Goal: Information Seeking & Learning: Learn about a topic

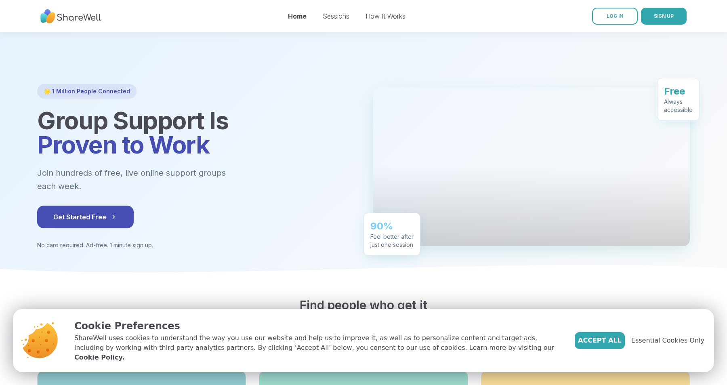
click at [624, 281] on icon at bounding box center [363, 273] width 727 height 17
click at [614, 339] on button "Accept All" at bounding box center [599, 340] width 50 height 17
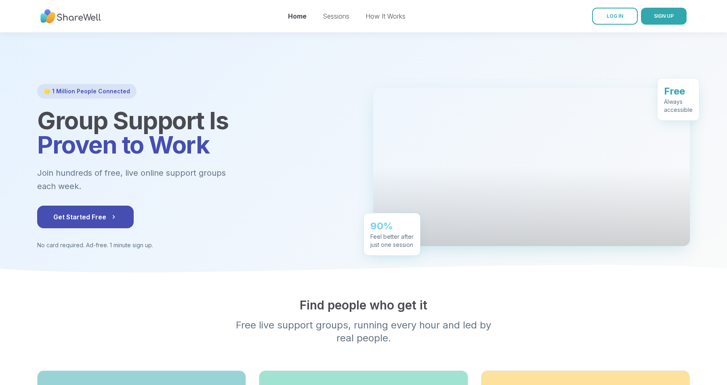
click at [366, 312] on h2 "Find people who get it" at bounding box center [363, 305] width 652 height 15
drag, startPoint x: 451, startPoint y: 320, endPoint x: 299, endPoint y: 314, distance: 152.7
click at [300, 312] on h2 "Find people who get it" at bounding box center [363, 305] width 652 height 15
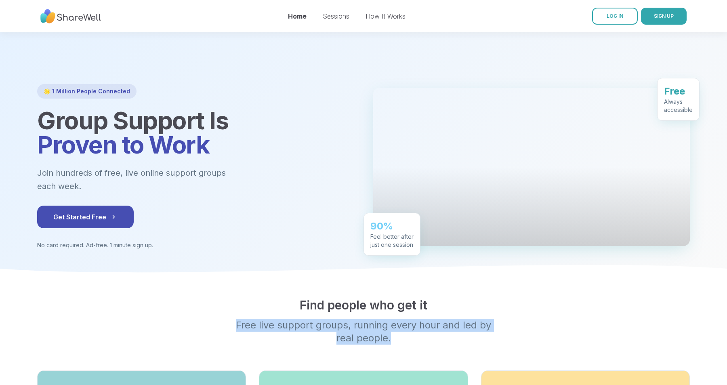
drag, startPoint x: 241, startPoint y: 334, endPoint x: 413, endPoint y: 350, distance: 172.3
click at [413, 344] on p "Free live support groups, running every hour and led by real people." at bounding box center [363, 332] width 310 height 26
drag, startPoint x: 436, startPoint y: 351, endPoint x: 231, endPoint y: 333, distance: 206.3
click at [231, 333] on p "Free live support groups, running every hour and led by real people." at bounding box center [363, 332] width 310 height 26
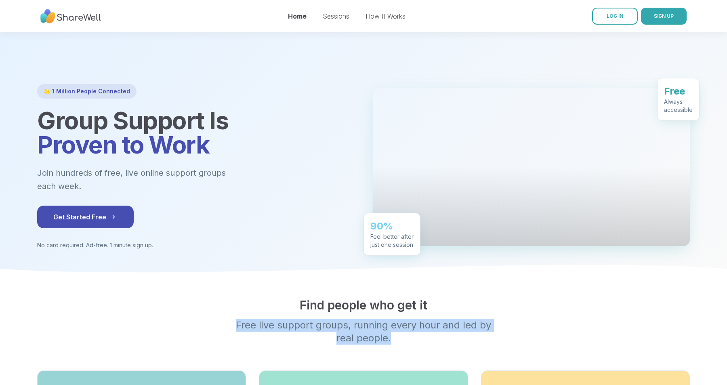
click at [231, 333] on p "Free live support groups, running every hour and led by real people." at bounding box center [363, 332] width 310 height 26
drag, startPoint x: 225, startPoint y: 339, endPoint x: 396, endPoint y: 353, distance: 171.8
click at [396, 344] on p "Free live support groups, running every hour and led by real people." at bounding box center [363, 332] width 310 height 26
drag, startPoint x: 421, startPoint y: 354, endPoint x: 231, endPoint y: 332, distance: 191.4
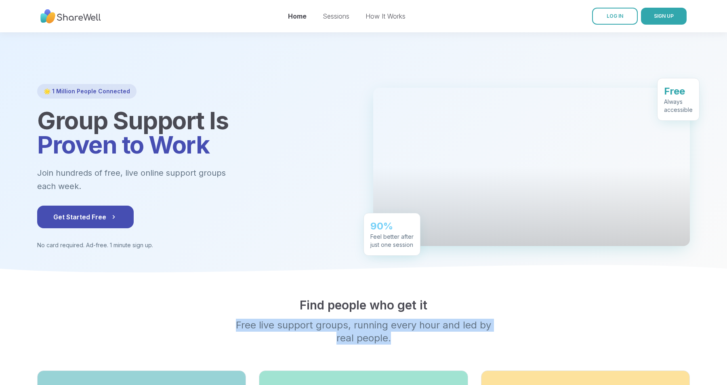
click at [231, 332] on p "Free live support groups, running every hour and led by real people." at bounding box center [363, 332] width 310 height 26
drag, startPoint x: 282, startPoint y: 318, endPoint x: 437, endPoint y: 354, distance: 159.0
click at [437, 344] on div "Find people who get it Free live support groups, running every hour and led by …" at bounding box center [363, 321] width 652 height 47
click at [437, 344] on p "Free live support groups, running every hour and led by real people." at bounding box center [363, 332] width 310 height 26
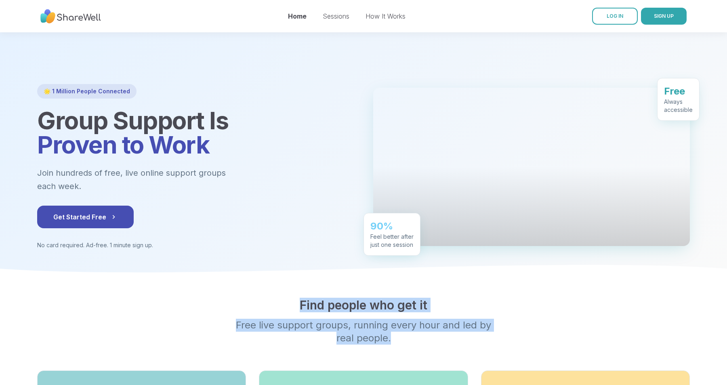
drag, startPoint x: 457, startPoint y: 355, endPoint x: 264, endPoint y: 315, distance: 197.2
click at [264, 315] on div "Find people who get it Free live support groups, running every hour and led by …" at bounding box center [363, 321] width 652 height 47
click at [264, 312] on h2 "Find people who get it" at bounding box center [363, 305] width 652 height 15
drag, startPoint x: 250, startPoint y: 314, endPoint x: 418, endPoint y: 350, distance: 172.3
click at [419, 344] on div "Find people who get it Free live support groups, running every hour and led by …" at bounding box center [363, 321] width 652 height 47
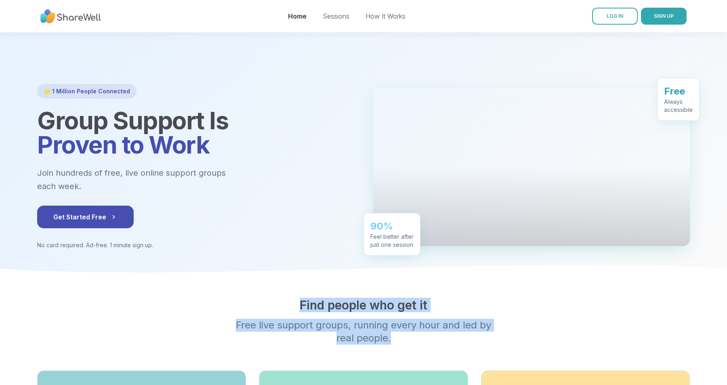
click at [418, 344] on p "Free live support groups, running every hour and led by real people." at bounding box center [363, 332] width 310 height 26
drag, startPoint x: 441, startPoint y: 356, endPoint x: 284, endPoint y: 314, distance: 162.5
click at [287, 317] on div "Find people who get it Free live support groups, running every hour and led by …" at bounding box center [363, 321] width 652 height 47
click at [284, 312] on h2 "Find people who get it" at bounding box center [363, 305] width 652 height 15
drag, startPoint x: 264, startPoint y: 311, endPoint x: 413, endPoint y: 345, distance: 153.2
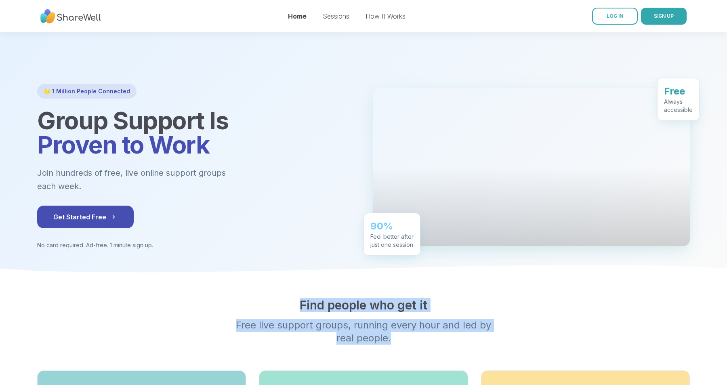
click at [413, 344] on div "Find people who get it Free live support groups, running every hour and led by …" at bounding box center [363, 321] width 652 height 47
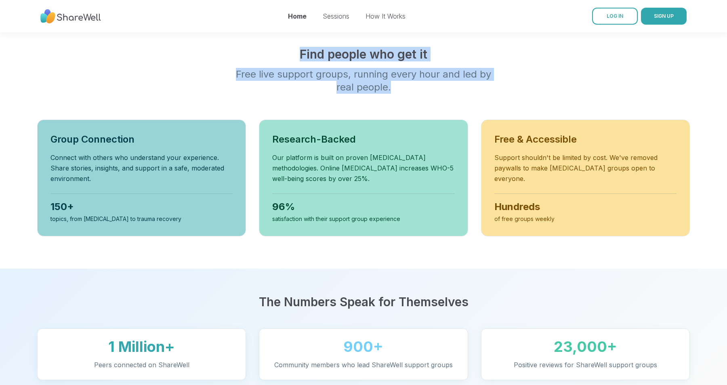
scroll to position [252, 0]
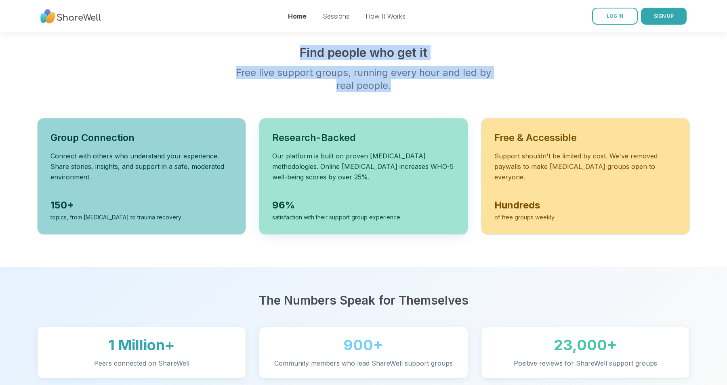
click at [350, 175] on p "Our platform is built on proven [MEDICAL_DATA] methodologies. Online [MEDICAL_D…" at bounding box center [363, 166] width 182 height 31
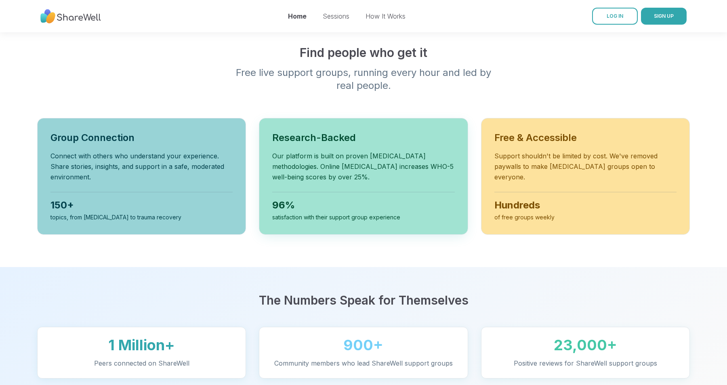
click at [350, 175] on p "Our platform is built on proven [MEDICAL_DATA] methodologies. Online [MEDICAL_D…" at bounding box center [363, 166] width 182 height 31
click at [345, 175] on p "Our platform is built on proven [MEDICAL_DATA] methodologies. Online [MEDICAL_D…" at bounding box center [363, 166] width 182 height 31
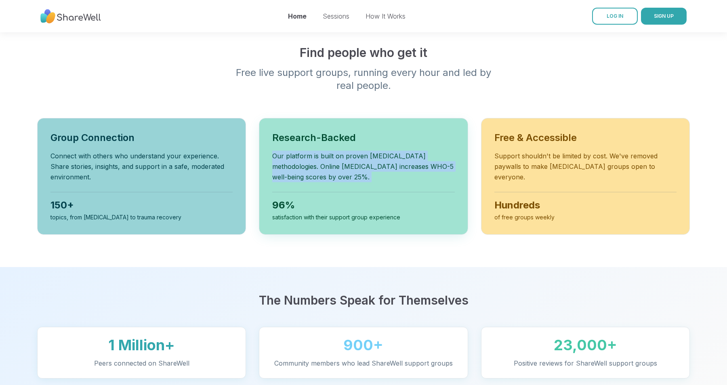
click at [354, 175] on p "Our platform is built on proven [MEDICAL_DATA] methodologies. Online [MEDICAL_D…" at bounding box center [363, 166] width 182 height 31
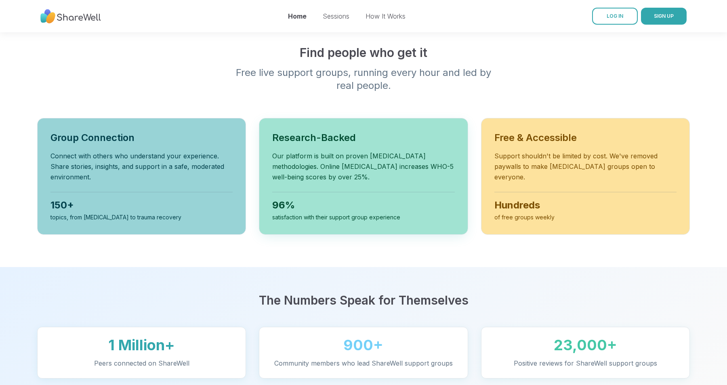
click at [354, 175] on p "Our platform is built on proven [MEDICAL_DATA] methodologies. Online [MEDICAL_D…" at bounding box center [363, 166] width 182 height 31
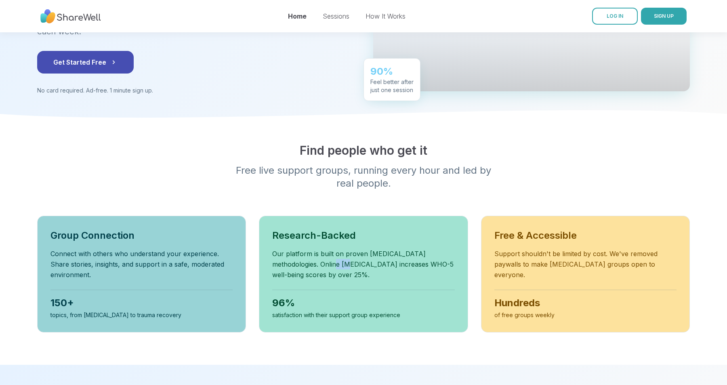
scroll to position [86, 0]
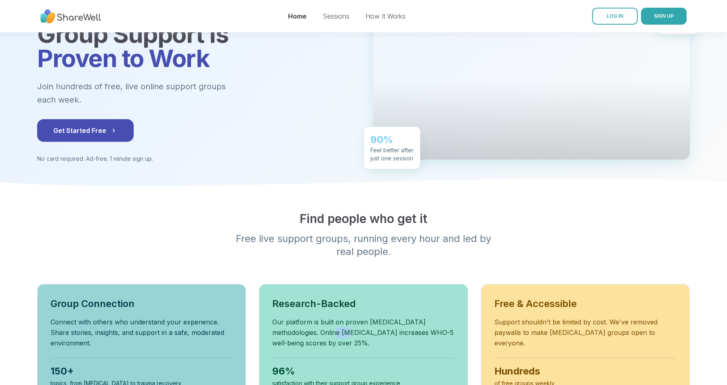
click at [369, 226] on h2 "Find people who get it" at bounding box center [363, 218] width 652 height 15
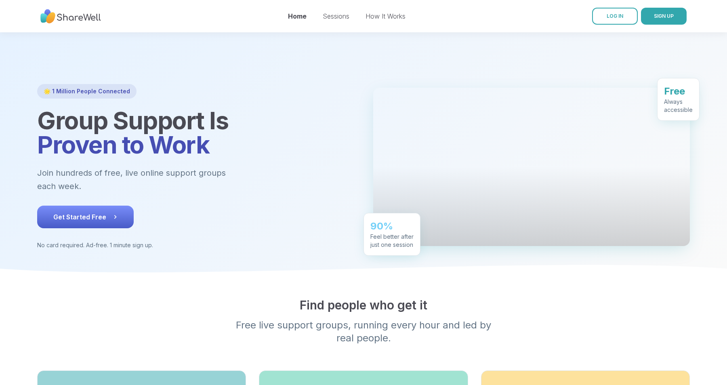
click at [91, 214] on button "Get Started Free" at bounding box center [85, 216] width 96 height 23
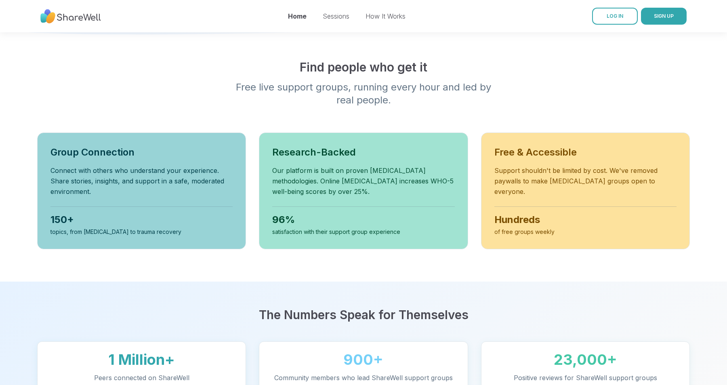
scroll to position [239, 0]
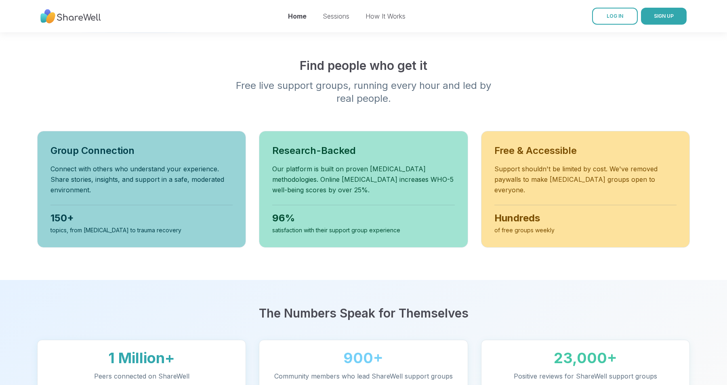
click at [354, 98] on p "Free live support groups, running every hour and led by real people." at bounding box center [363, 92] width 310 height 26
click at [360, 105] on p "Free live support groups, running every hour and led by real people." at bounding box center [363, 92] width 310 height 26
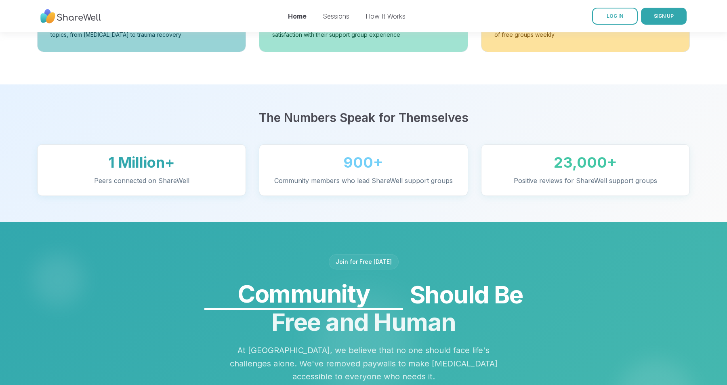
scroll to position [436, 0]
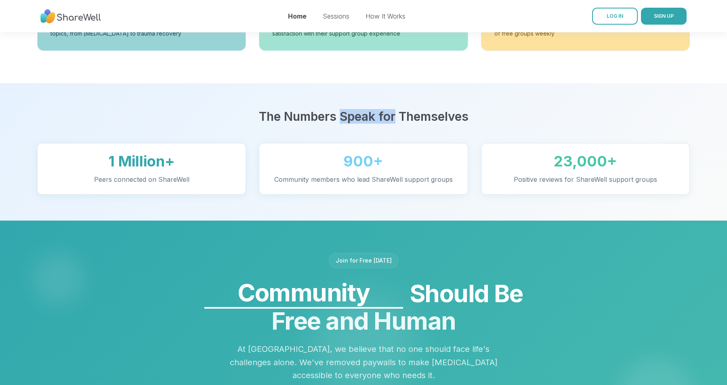
drag, startPoint x: 395, startPoint y: 131, endPoint x: 342, endPoint y: 132, distance: 53.3
click at [342, 124] on h2 "The Numbers Speak for Themselves" at bounding box center [363, 116] width 652 height 15
click at [363, 124] on h2 "The Numbers Speak for Themselves" at bounding box center [363, 116] width 652 height 15
drag, startPoint x: 396, startPoint y: 132, endPoint x: 338, endPoint y: 130, distance: 58.2
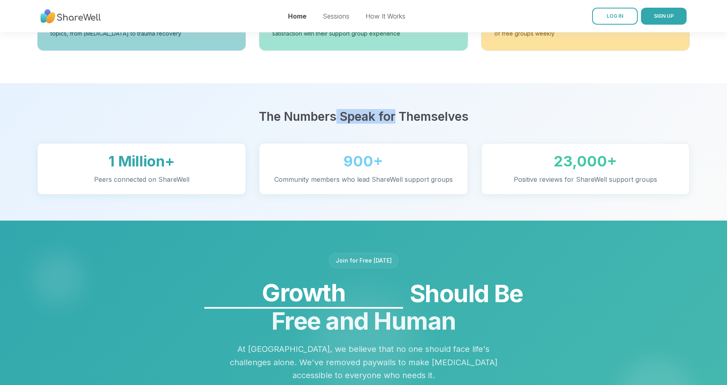
click at [338, 124] on h2 "The Numbers Speak for Themselves" at bounding box center [363, 116] width 652 height 15
click at [374, 124] on h2 "The Numbers Speak for Themselves" at bounding box center [363, 116] width 652 height 15
drag, startPoint x: 394, startPoint y: 133, endPoint x: 342, endPoint y: 133, distance: 52.1
click at [342, 124] on h2 "The Numbers Speak for Themselves" at bounding box center [363, 116] width 652 height 15
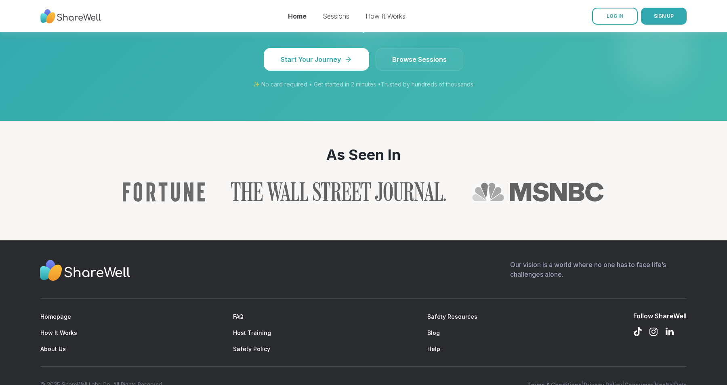
scroll to position [783, 0]
click at [373, 162] on h2 "As Seen In" at bounding box center [363, 154] width 665 height 16
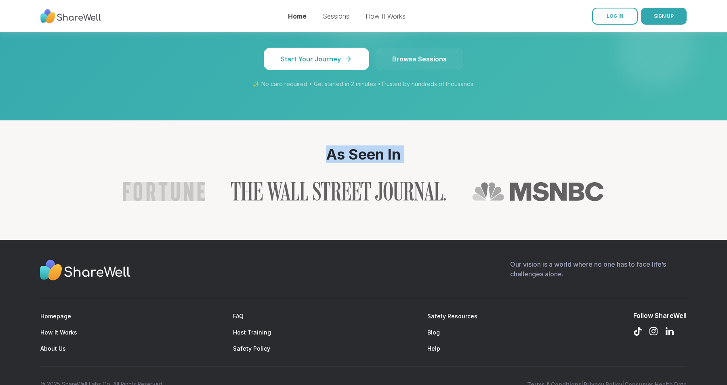
click at [366, 162] on h2 "As Seen In" at bounding box center [363, 154] width 665 height 16
drag, startPoint x: 407, startPoint y: 166, endPoint x: 320, endPoint y: 160, distance: 86.6
click at [320, 160] on h2 "As Seen In" at bounding box center [363, 154] width 665 height 16
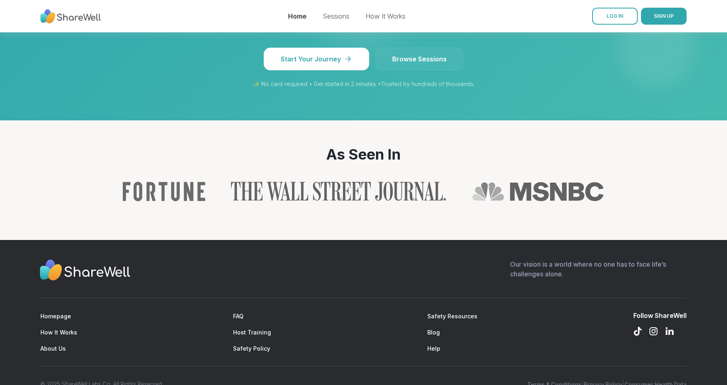
click at [383, 162] on h2 "As Seen In" at bounding box center [363, 154] width 665 height 16
drag, startPoint x: 402, startPoint y: 169, endPoint x: 323, endPoint y: 166, distance: 78.8
click at [323, 162] on h2 "As Seen In" at bounding box center [363, 154] width 665 height 16
drag, startPoint x: 321, startPoint y: 168, endPoint x: 408, endPoint y: 165, distance: 87.2
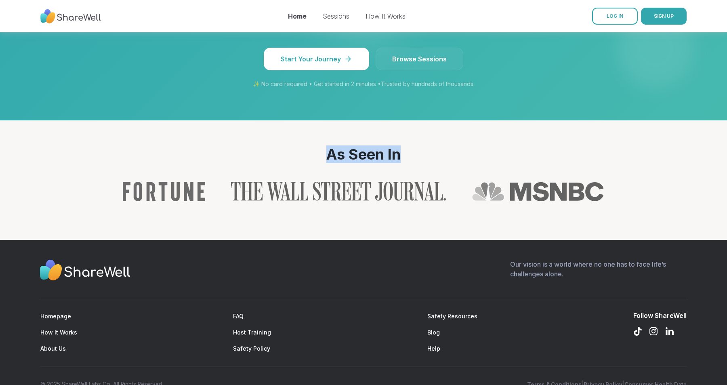
click at [408, 162] on h2 "As Seen In" at bounding box center [363, 154] width 665 height 16
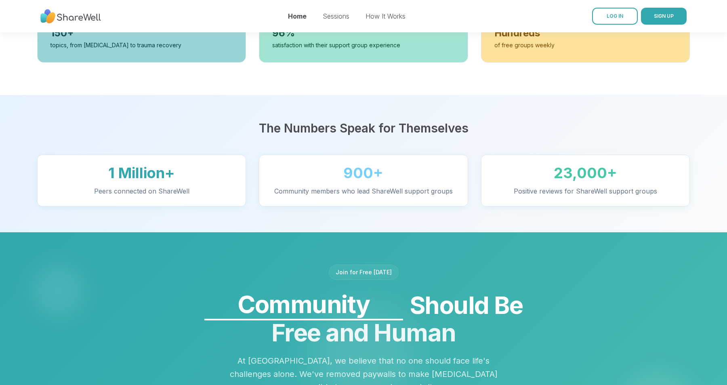
scroll to position [0, 0]
